Goal: Book appointment/travel/reservation

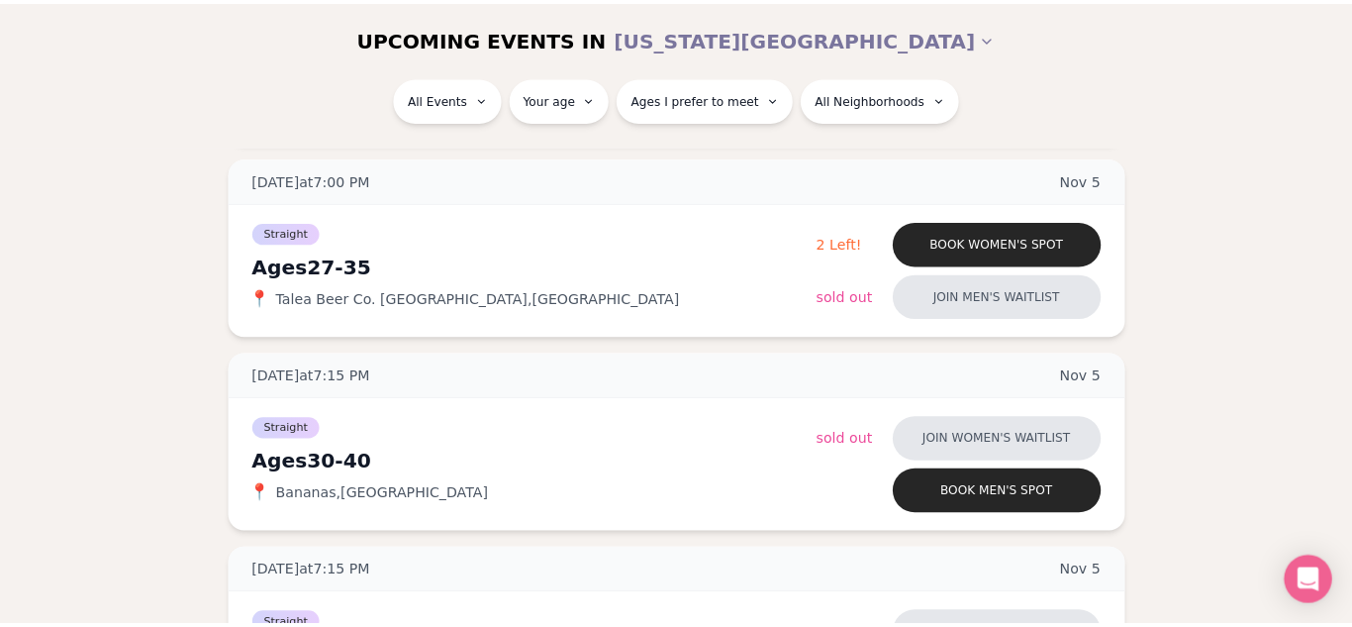
scroll to position [4692, 0]
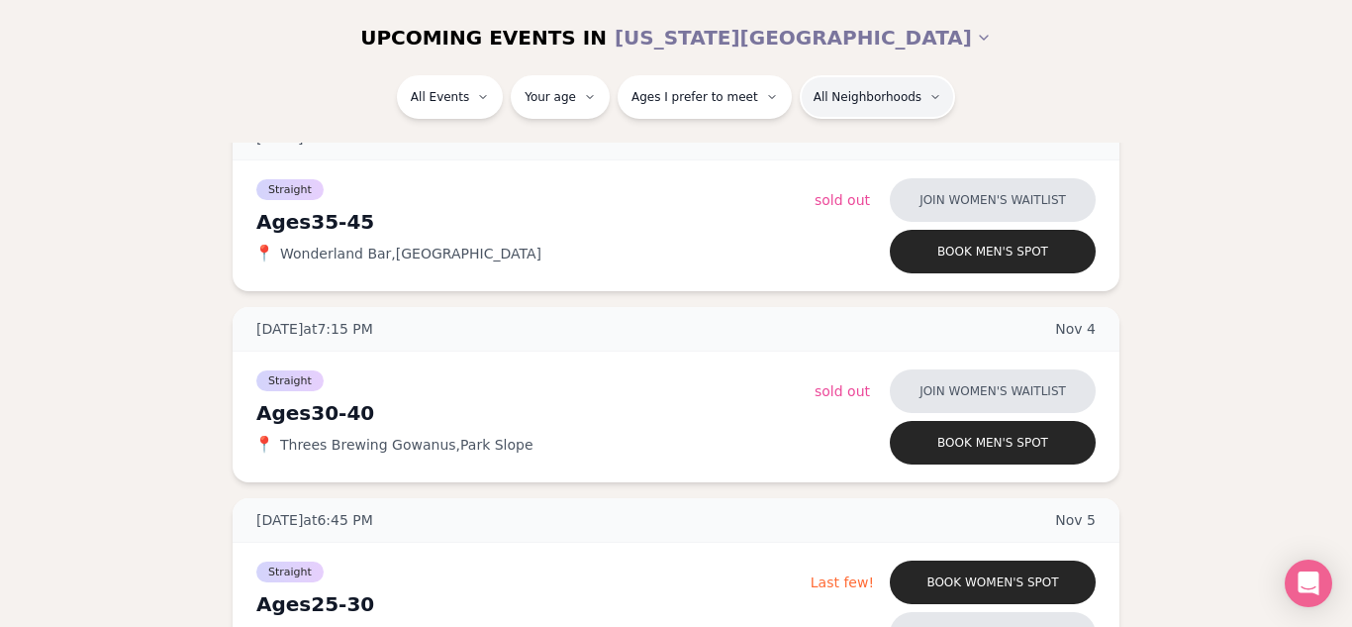
click at [840, 86] on html "Back to home luvvly LOW-PRESSURE SPEED DATING How it Works 💗 3,000 + monthly fi…" at bounding box center [676, 462] width 1352 height 10309
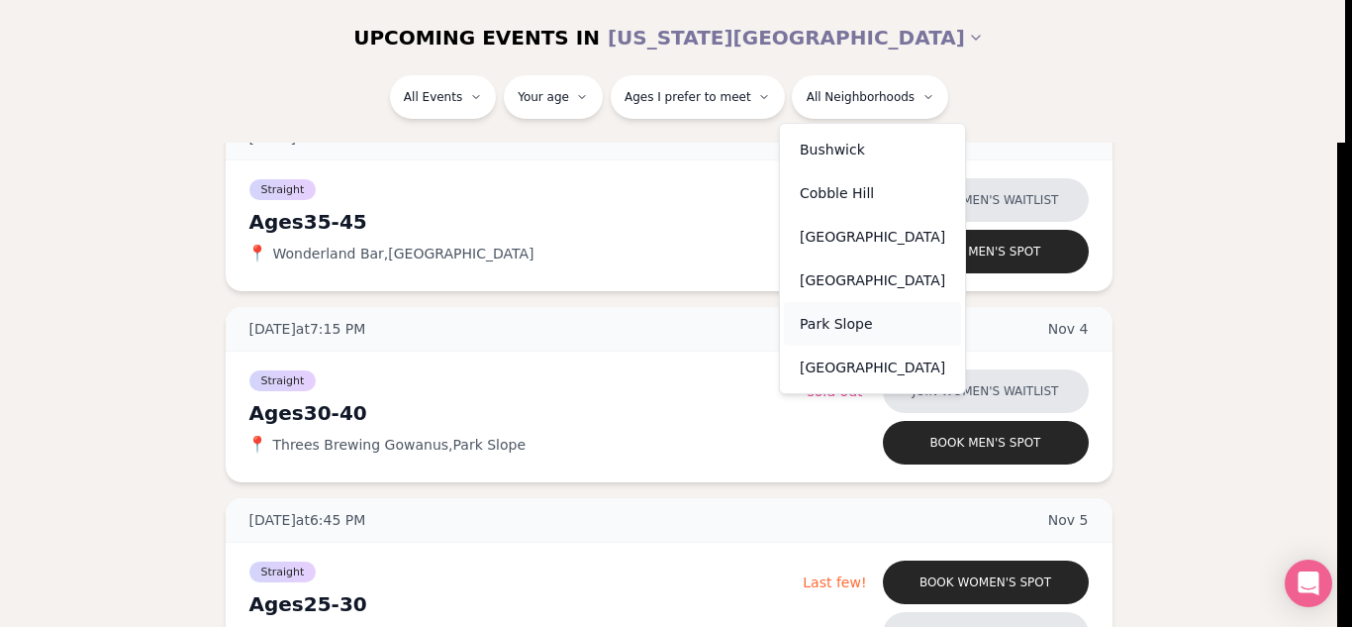
click at [819, 328] on div "Park Slope" at bounding box center [872, 324] width 177 height 44
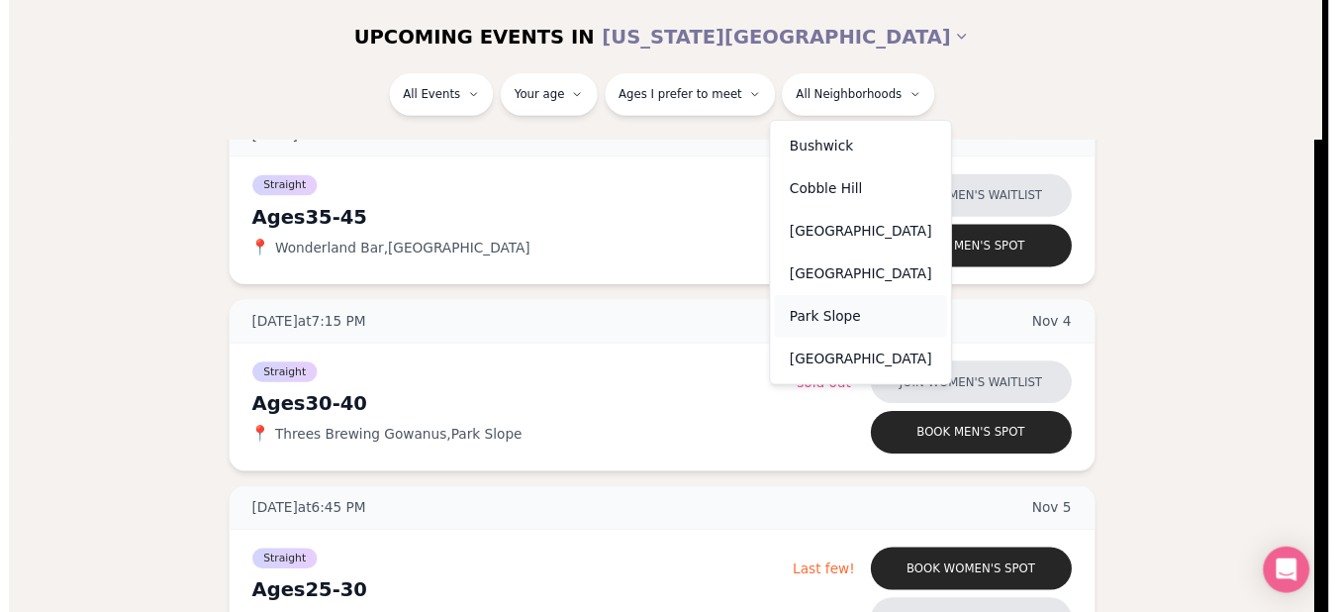
scroll to position [373, 0]
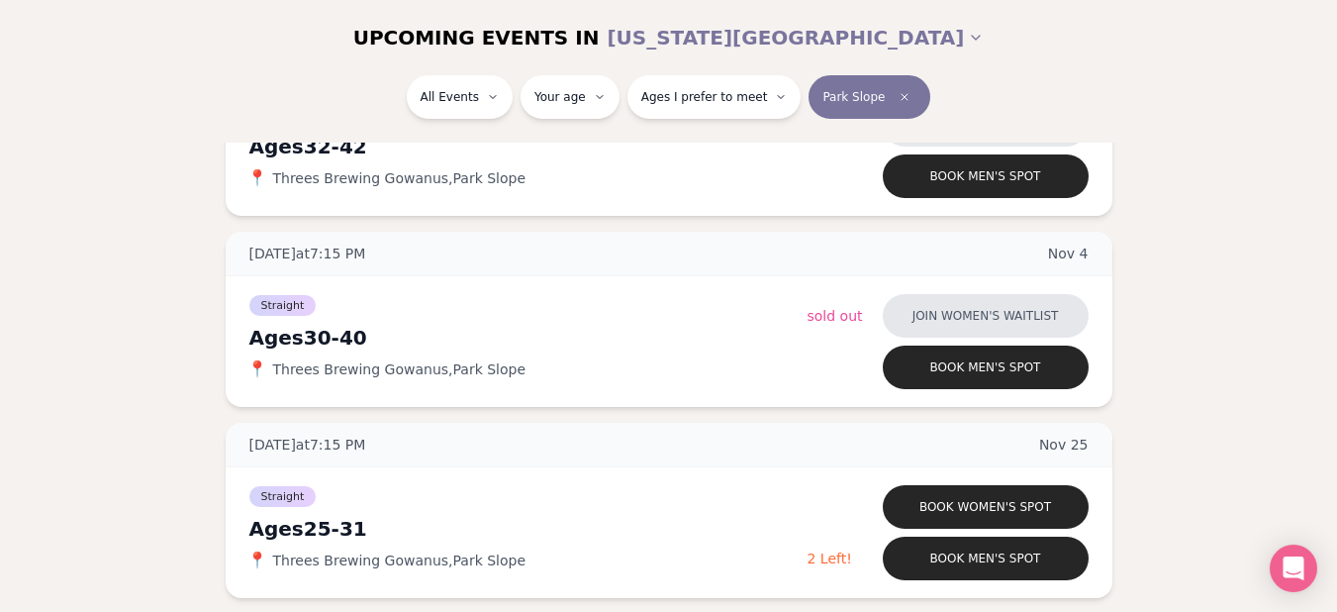
click at [1131, 226] on div "[DATE] at 7:15 PM [DATE] Ages [DEMOGRAPHIC_DATA] Straight 📍 Threes Brewing Gowa…" at bounding box center [669, 319] width 1274 height 557
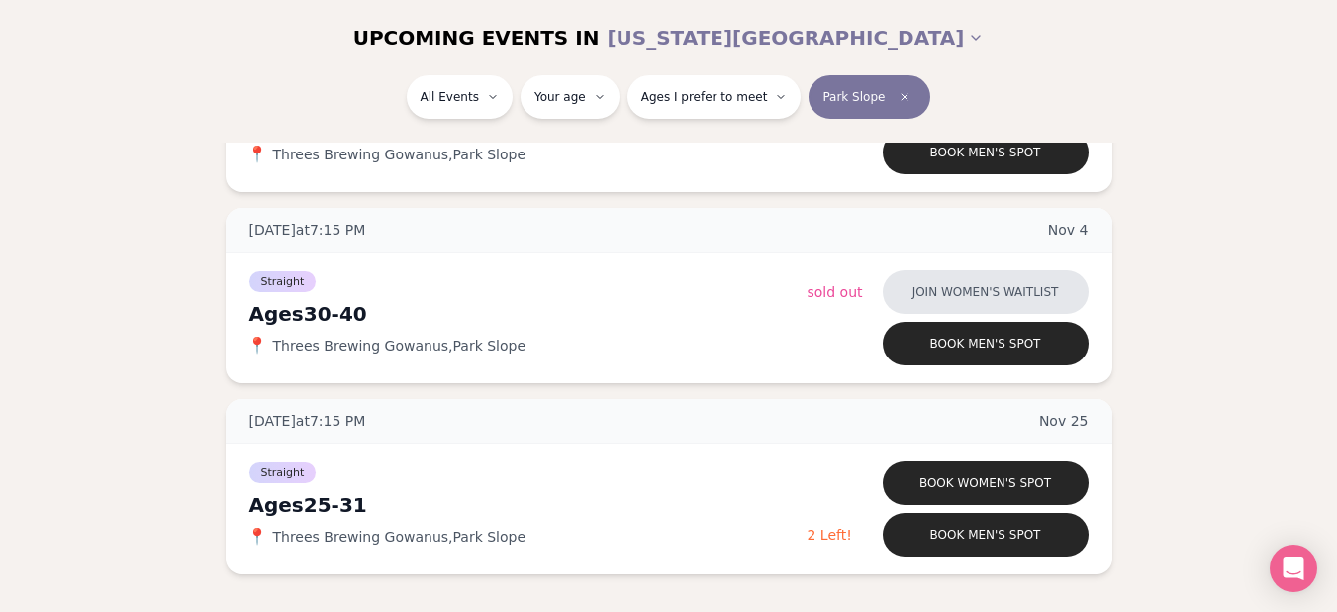
scroll to position [334, 0]
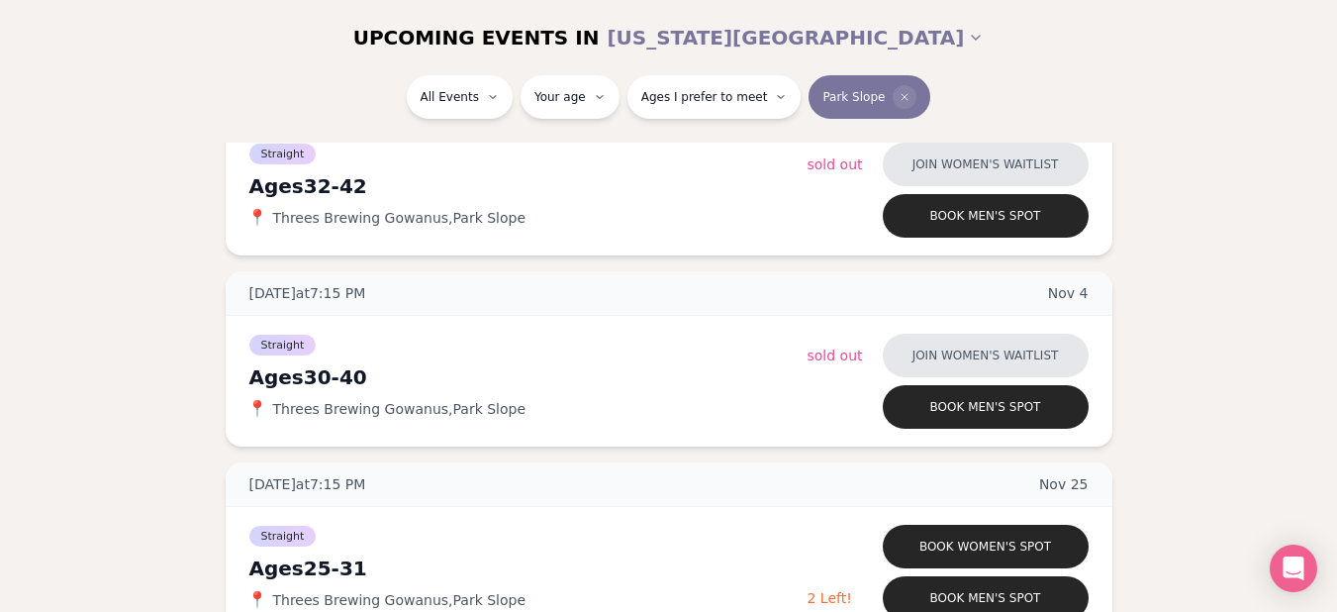
click at [899, 95] on icon "Clear borough filter" at bounding box center [905, 97] width 12 height 12
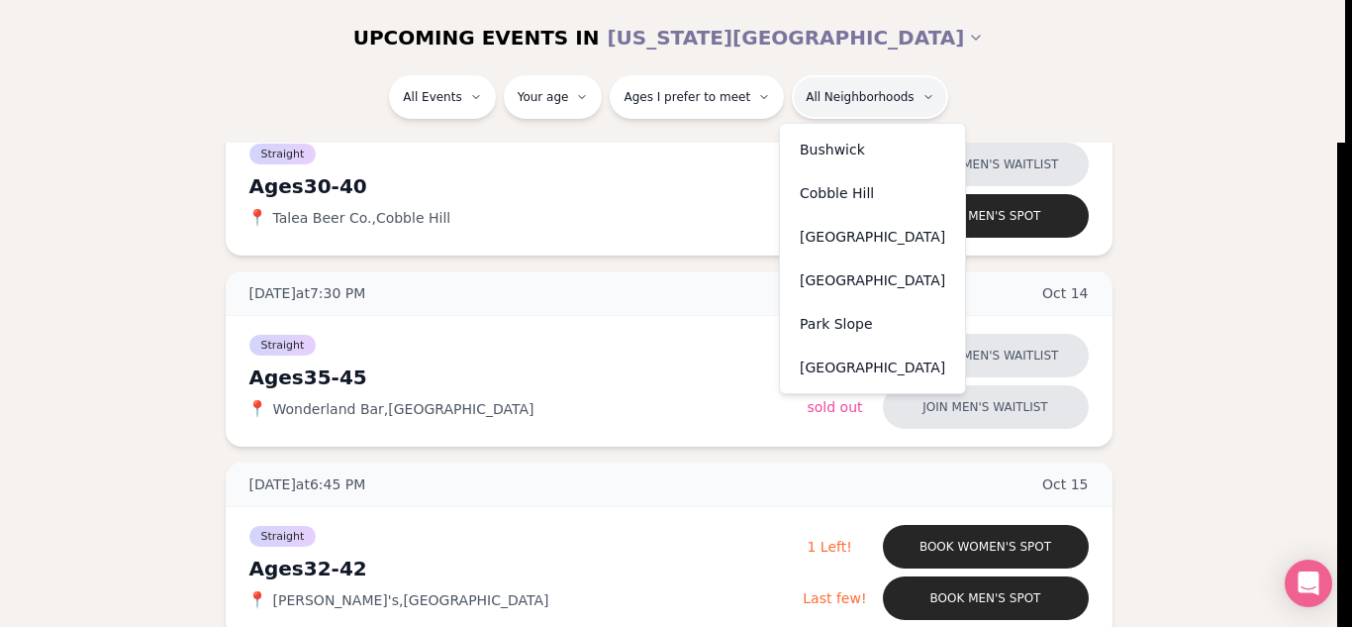
click at [829, 195] on div "Cobble Hill" at bounding box center [872, 193] width 177 height 44
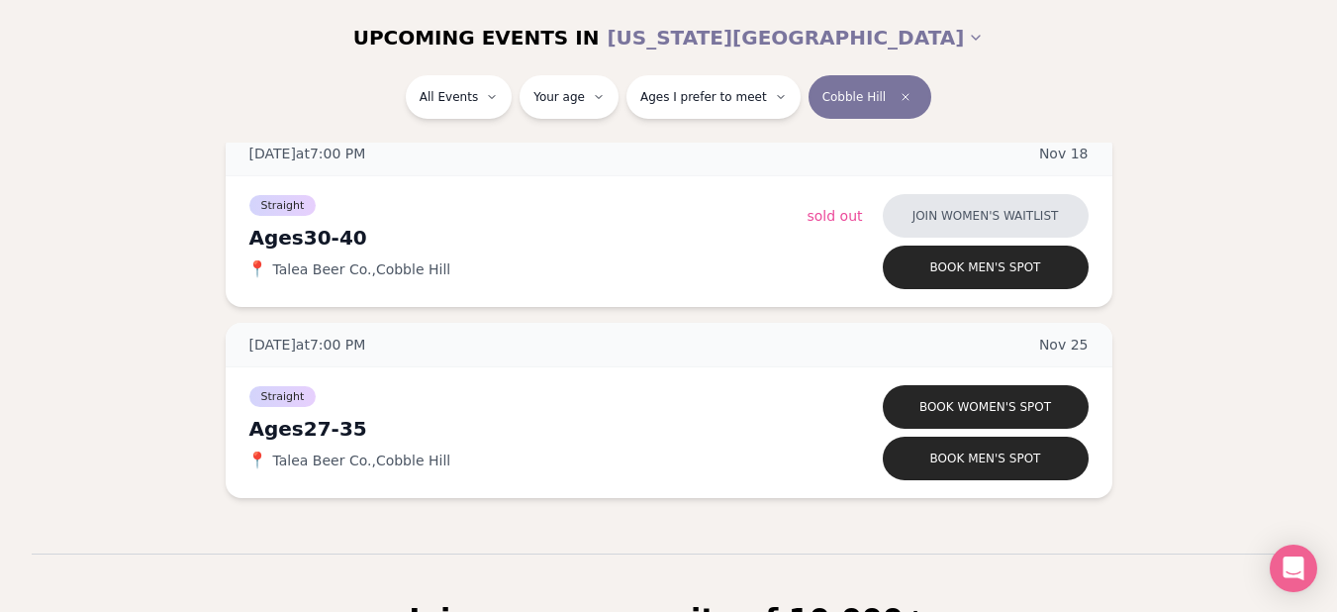
scroll to position [1086, 0]
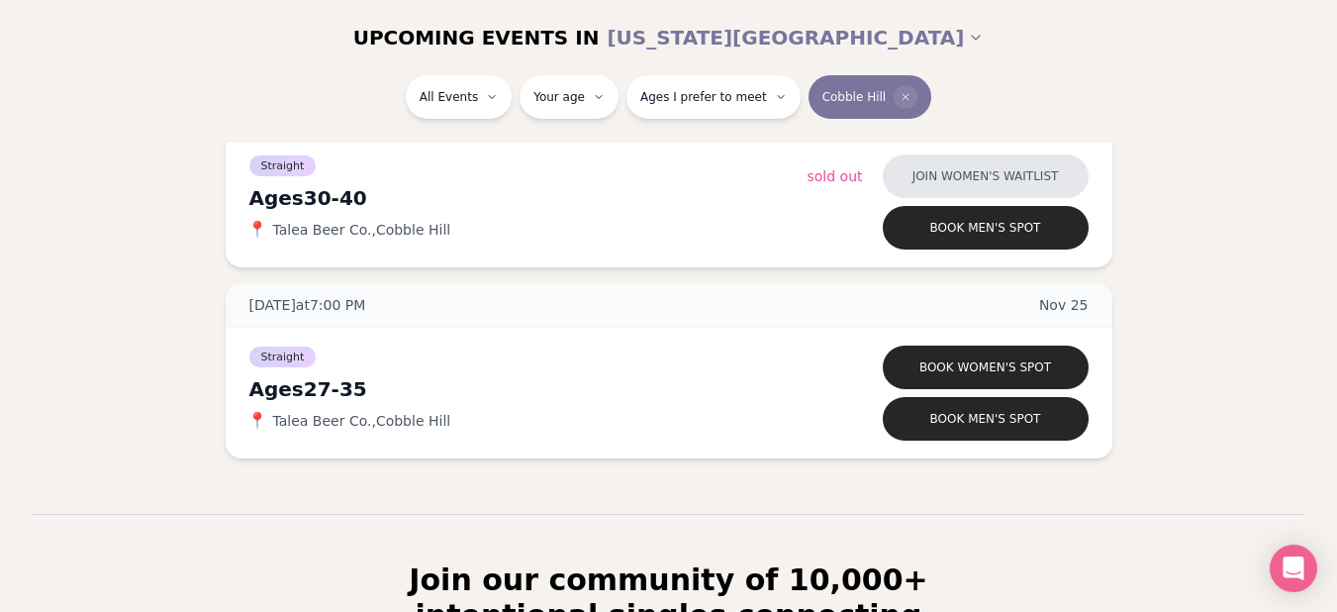
click at [900, 93] on icon "Clear borough filter" at bounding box center [906, 97] width 12 height 12
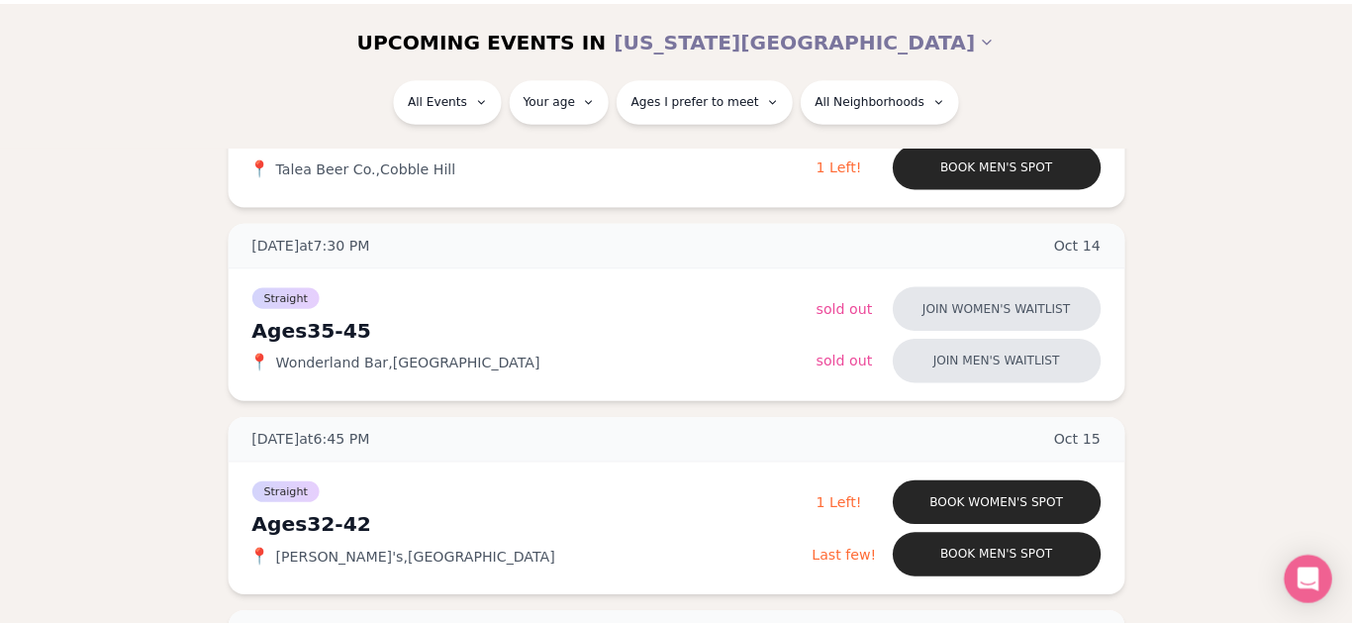
scroll to position [1086, 0]
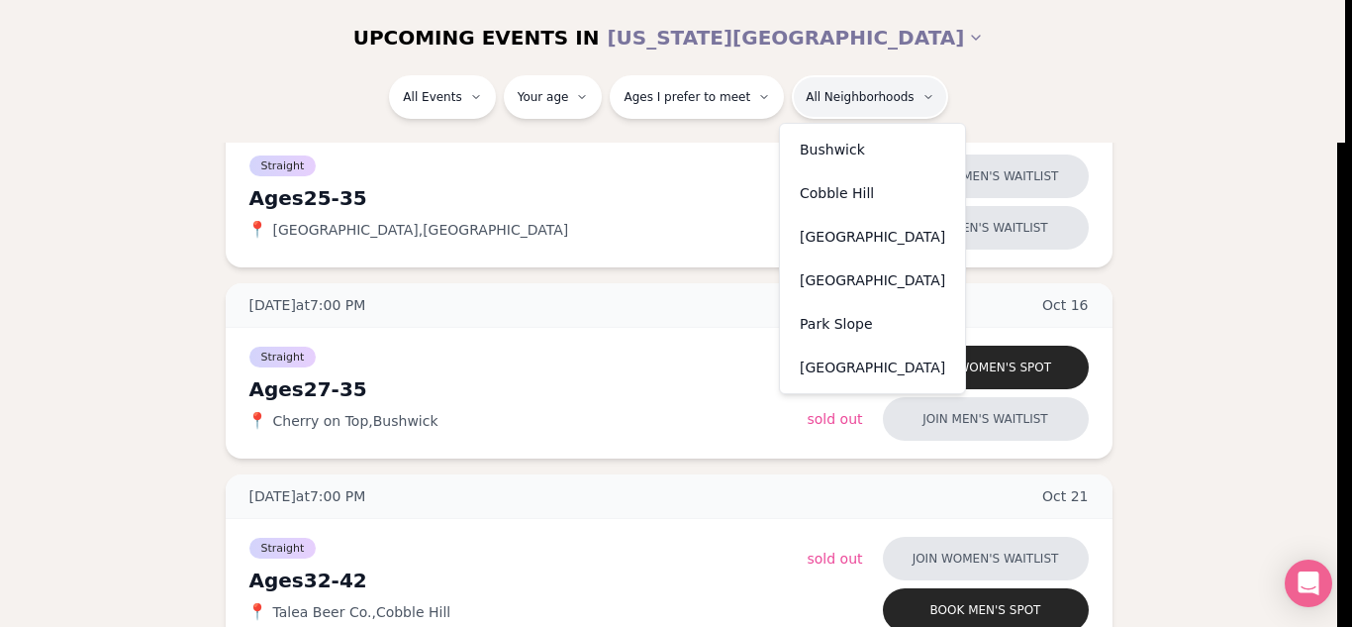
click at [837, 355] on div "[GEOGRAPHIC_DATA]" at bounding box center [872, 367] width 177 height 44
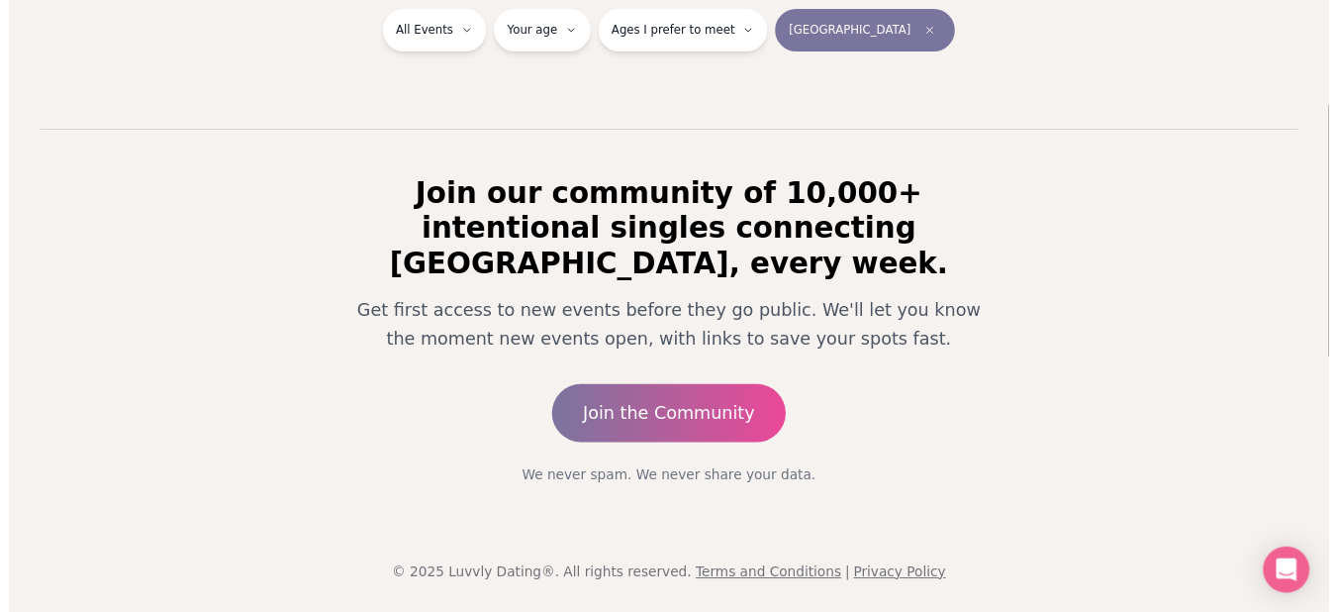
scroll to position [373, 0]
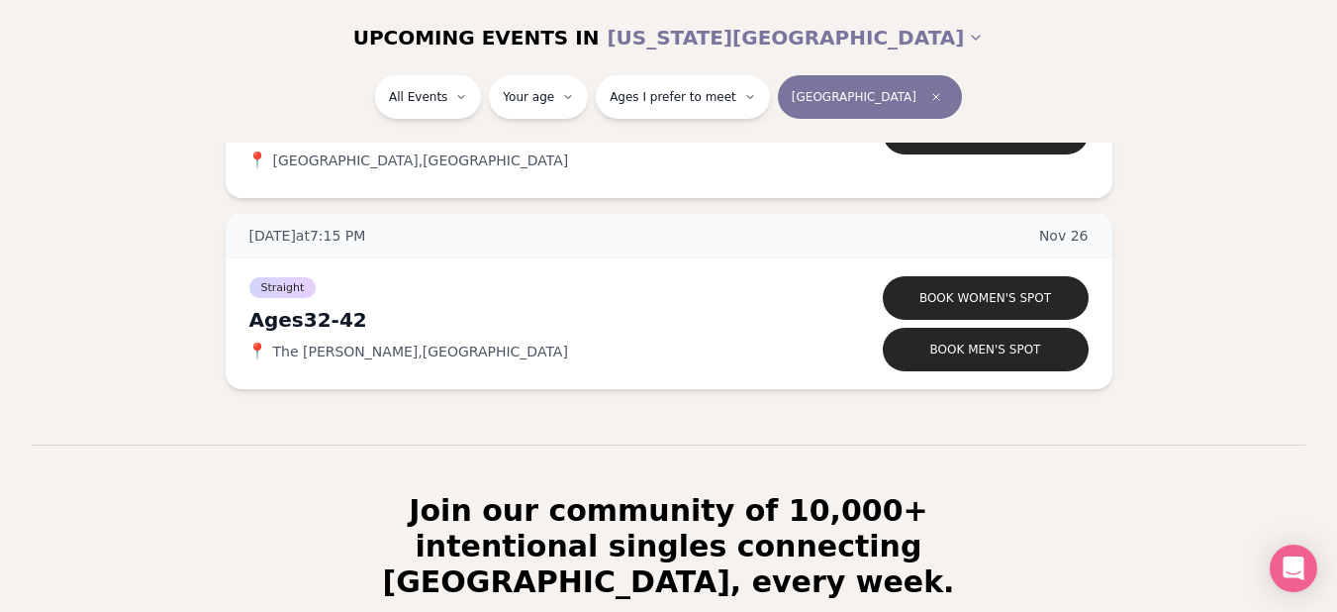
scroll to position [3105, 0]
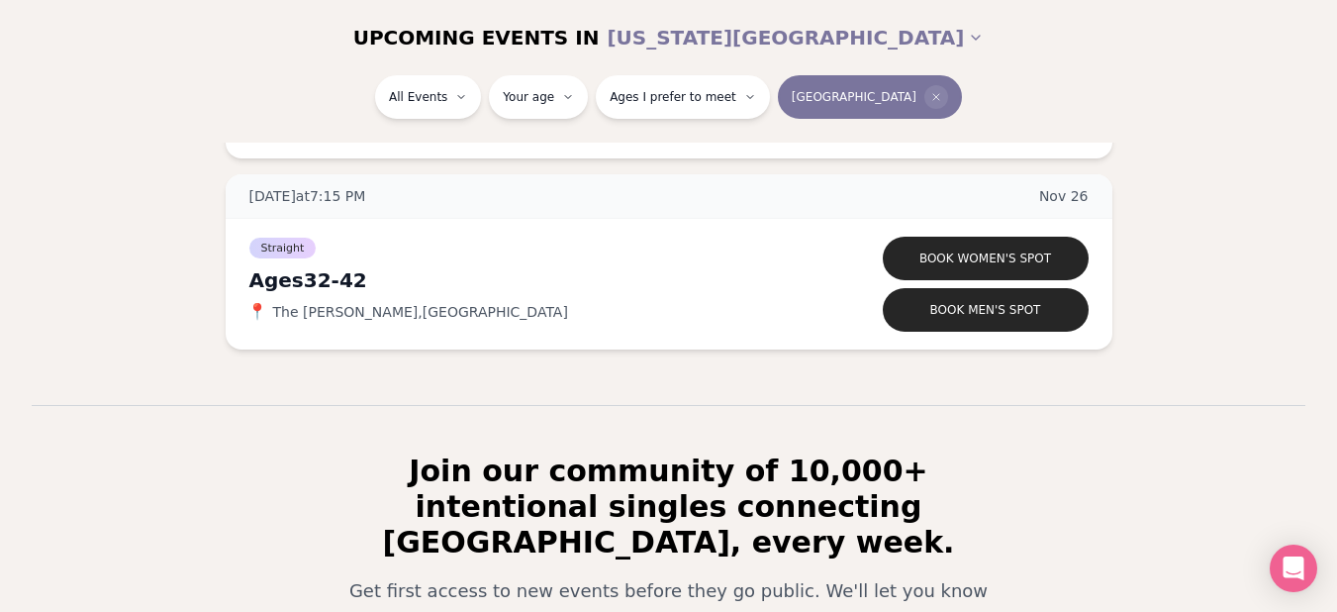
click at [924, 90] on span "Clear borough filter" at bounding box center [936, 97] width 24 height 24
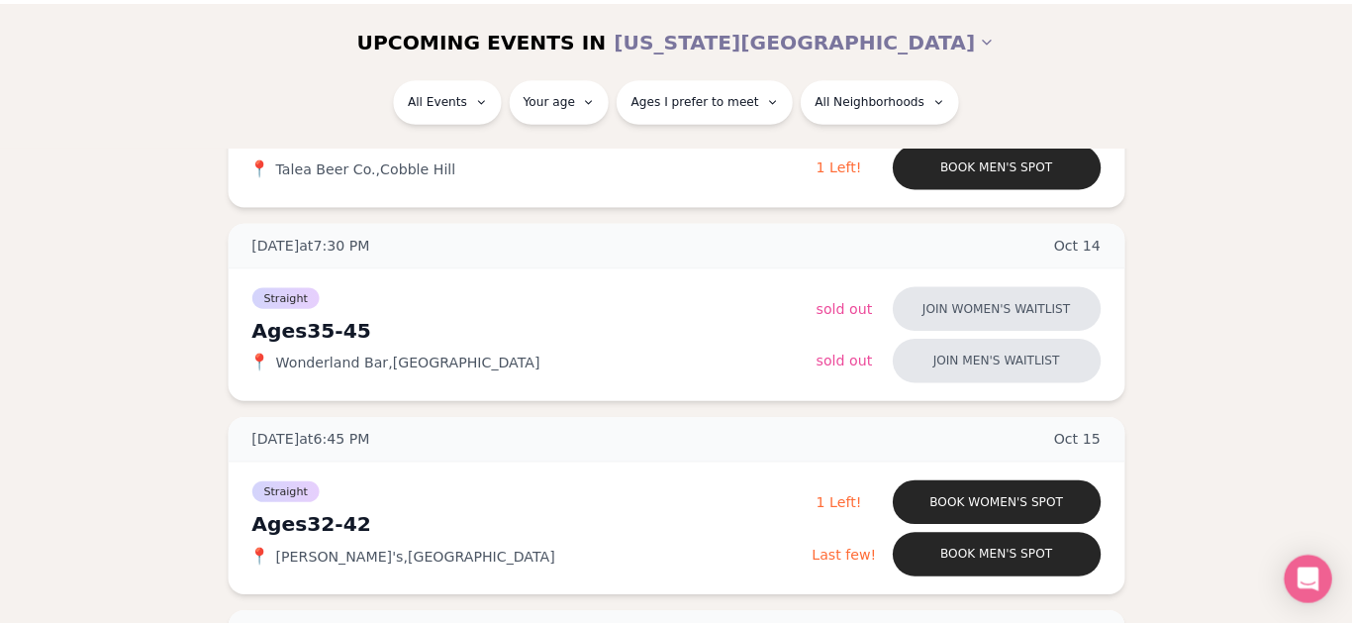
scroll to position [3105, 0]
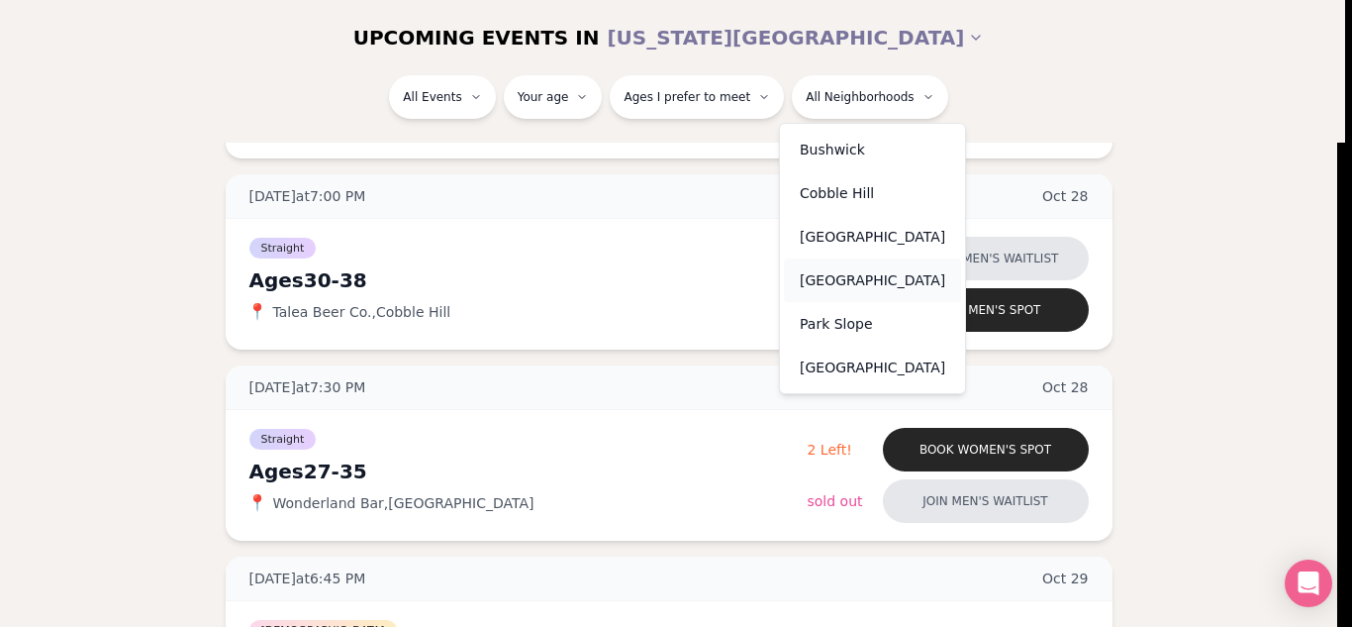
click at [822, 274] on div "[GEOGRAPHIC_DATA]" at bounding box center [872, 280] width 177 height 44
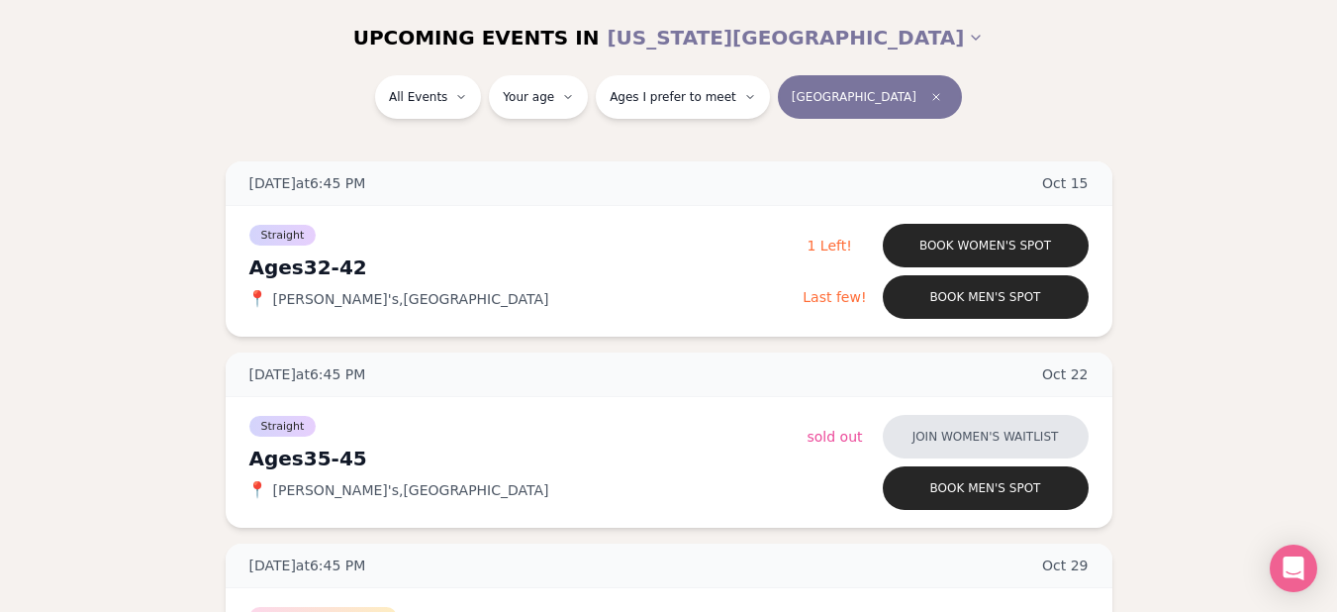
scroll to position [254, 0]
